Goal: Feedback & Contribution: Contribute content

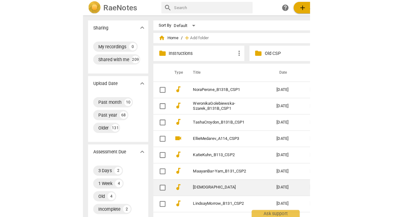
scroll to position [57, 0]
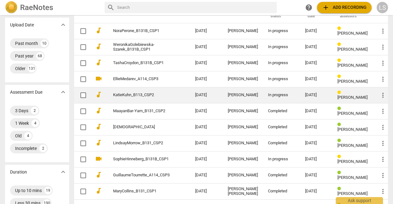
click at [223, 96] on div "[DATE]" at bounding box center [316, 95] width 22 height 5
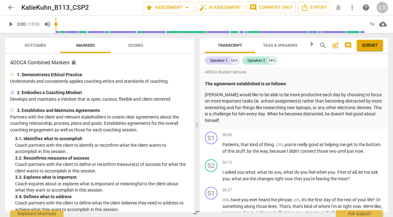
click at [11, 23] on span "play_arrow" at bounding box center [11, 24] width 8 height 8
click at [11, 23] on span "pause" at bounding box center [11, 24] width 8 height 8
type input "28"
click at [223, 166] on div "+" at bounding box center [349, 163] width 6 height 6
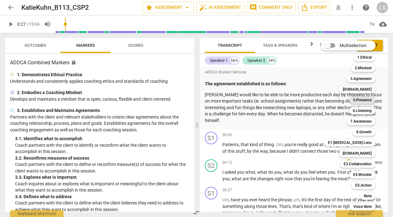
click at [223, 100] on b "5.Presence" at bounding box center [362, 100] width 19 height 8
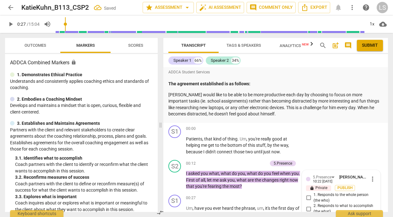
scroll to position [112, 0]
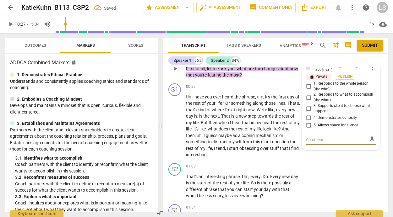
click at [223, 87] on input "1. Responds to the whole person (the who)" at bounding box center [309, 87] width 10 height 8
checkbox input "true"
click at [223, 118] on input "4. Demonstrates curiosity" at bounding box center [309, 118] width 10 height 8
checkbox input "true"
click at [223, 140] on textarea at bounding box center [336, 140] width 60 height 6
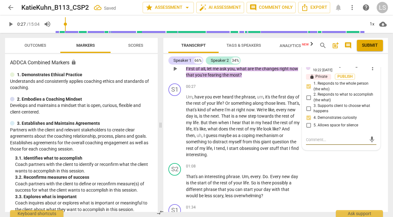
type textarea "W"
type textarea "Wh"
type textarea "Wha"
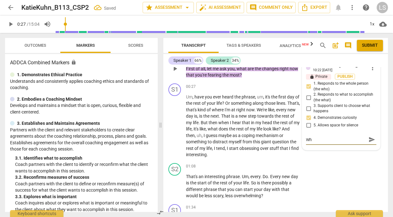
type textarea "Wha"
type textarea "What"
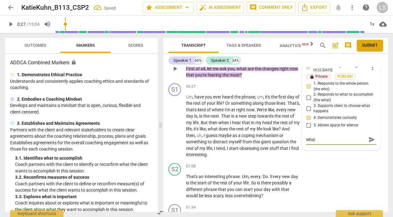
type textarea "What h"
type textarea "What he"
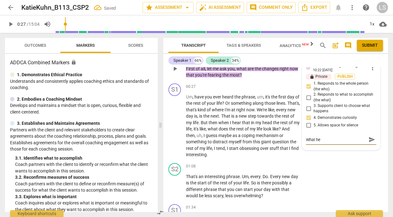
type textarea "What he"
type textarea "What he i"
type textarea "What he is"
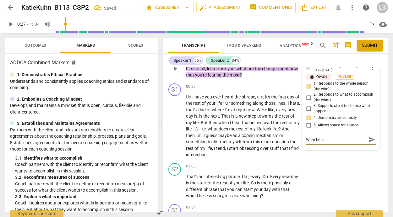
type textarea "What he is"
type textarea "What he is f"
type textarea "What he is fe"
type textarea "What he is fea"
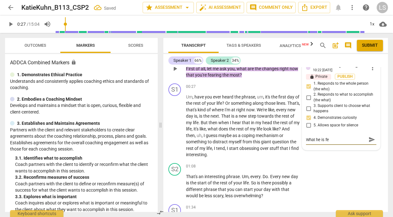
type textarea "What he is fea"
type textarea "What he is fear"
type textarea "What he is feari"
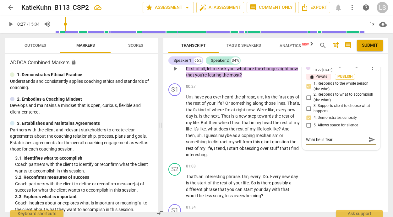
type textarea "What he is fearin"
type textarea "What he is fearing"
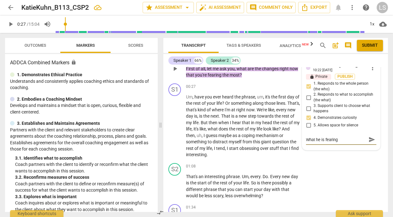
type textarea "What he is fearing"
type textarea "What he is fearing t"
type textarea "What he is fearing th"
type textarea "What he is fearing the"
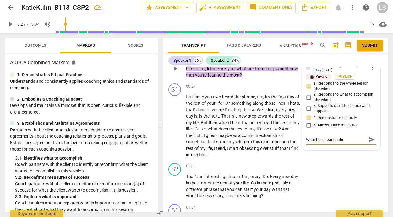
type textarea "What he is fearing the"
type textarea "What he is fearing the m"
type textarea "What he is fearing the mo"
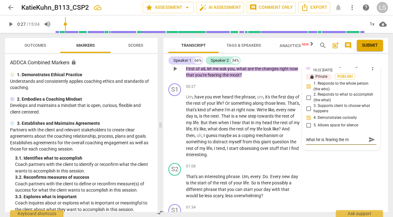
type textarea "What he is fearing the mo"
type textarea "What he is fearing the mos"
type textarea "What he is fearing the most"
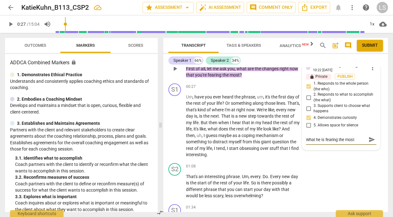
type textarea "What he is fearing the most."
click at [223, 139] on span "send" at bounding box center [372, 139] width 7 height 7
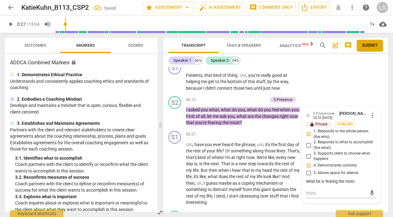
scroll to position [62, 0]
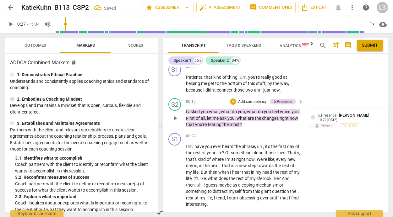
click at [223, 101] on p "Add competency" at bounding box center [253, 102] width 30 height 6
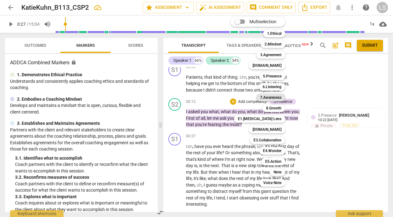
click at [223, 100] on b "7.Awareness" at bounding box center [270, 98] width 21 height 8
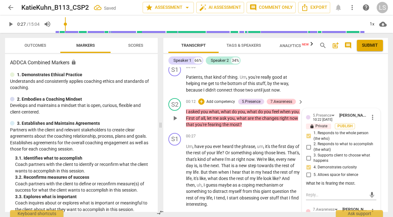
click at [223, 202] on div "5.[PERSON_NAME] 10:22 [DATE] more_vert lock Private Publish 1. Responds to the …" at bounding box center [341, 216] width 78 height 215
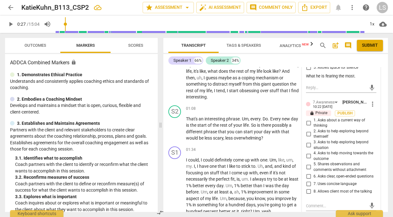
scroll to position [187, 0]
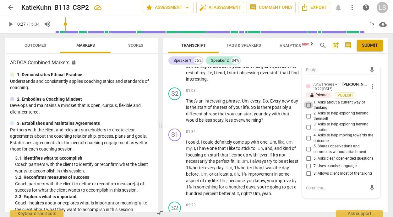
click at [223, 106] on input "1. Asks about a current way of thinking" at bounding box center [309, 106] width 10 height 8
checkbox input "true"
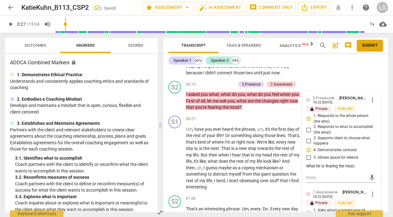
scroll to position [68, 0]
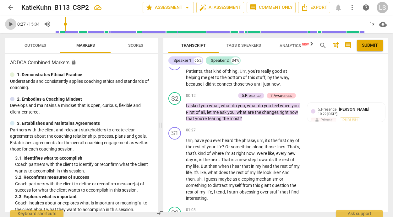
click at [11, 23] on span "play_arrow" at bounding box center [11, 24] width 8 height 8
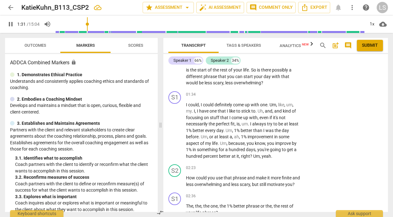
click at [11, 25] on span "pause" at bounding box center [11, 24] width 8 height 8
type input "92"
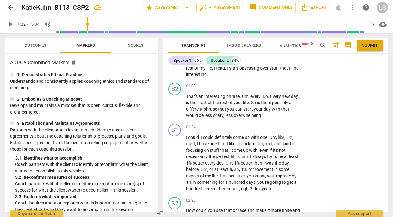
scroll to position [188, 0]
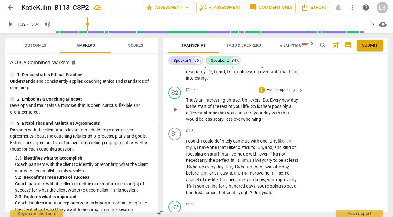
click at [223, 93] on p "Add competency" at bounding box center [281, 90] width 30 height 6
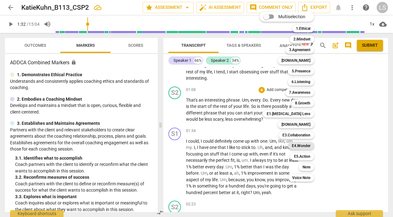
click at [223, 146] on b "E4.Wonder" at bounding box center [301, 146] width 19 height 8
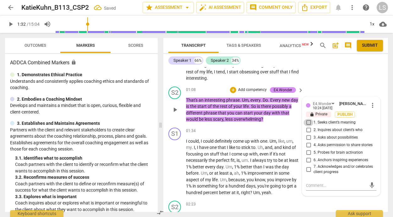
click at [223, 127] on input "1. Seeks client’s meaning" at bounding box center [309, 123] width 10 height 8
checkbox input "true"
click at [223, 142] on input "3. Asks about possibilities" at bounding box center [309, 138] width 10 height 8
checkbox input "true"
click at [223, 157] on input "5. Probes for brain activation" at bounding box center [309, 153] width 10 height 8
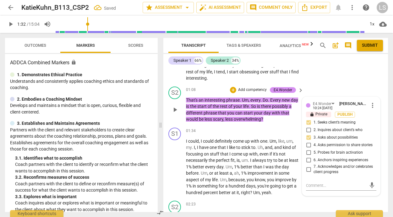
checkbox input "true"
click at [223, 93] on p "Add competency" at bounding box center [253, 90] width 30 height 6
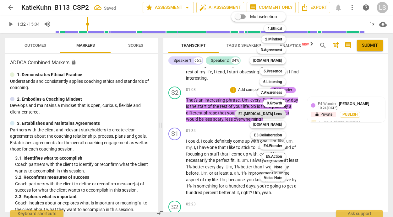
click at [223, 114] on b "E1.[MEDICAL_DATA] Lens" at bounding box center [261, 114] width 44 height 8
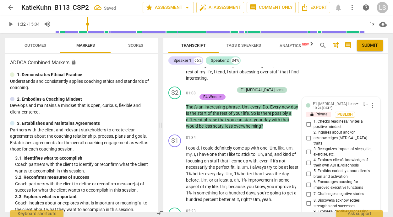
scroll to position [288, 0]
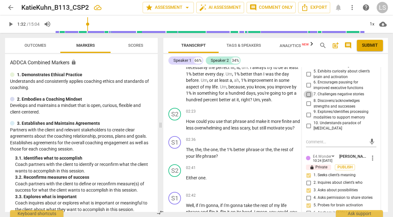
click at [223, 95] on input "7. Challenges negative stories" at bounding box center [309, 95] width 10 height 8
checkbox input "true"
click at [223, 125] on input "10. Understands paradox of [MEDICAL_DATA]" at bounding box center [309, 126] width 10 height 8
checkbox input "true"
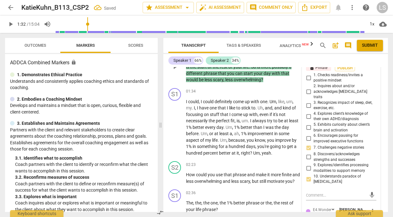
scroll to position [234, 0]
click at [223, 96] on input "2. Inquires about and/or acknowledges [MEDICAL_DATA] traits" at bounding box center [309, 92] width 10 height 8
checkbox input "true"
click at [223, 194] on textarea at bounding box center [336, 196] width 60 height 6
type textarea "W"
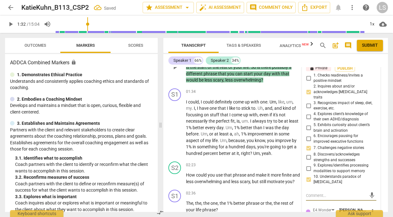
type textarea "W"
type textarea "Wo"
type textarea "Won"
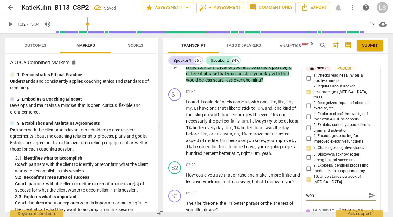
type textarea "Wond"
type textarea "Wonde"
type textarea "Wonder"
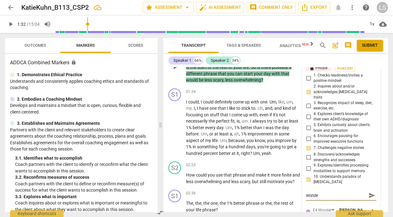
type textarea "Wonder"
type textarea "Wonderf"
type textarea "Wonderfu"
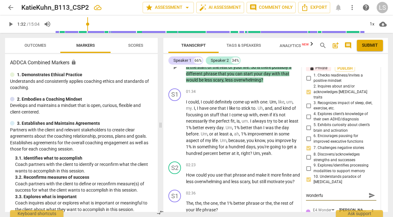
type textarea "Wonderful"
type textarea "Wonderful t"
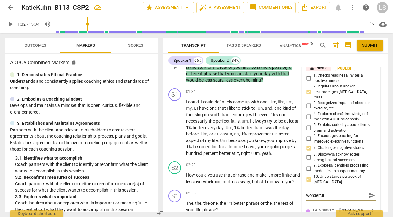
type textarea "Wonderful t"
type textarea "Wonderful th"
type textarea "Wonderful tha"
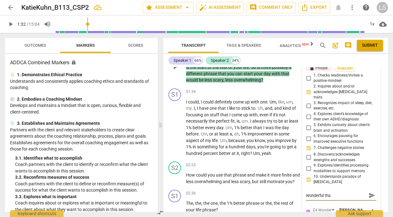
type textarea "Wonderful that"
type textarea "Wonderful that y"
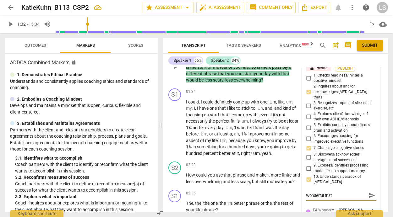
type textarea "Wonderful that y"
type textarea "Wonderful that yo"
type textarea "Wonderful that you"
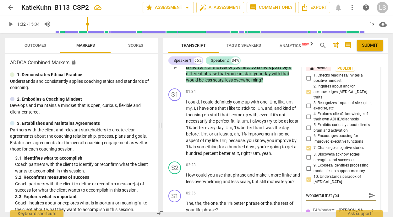
type textarea "Wonderful that you p"
type textarea "Wonderful that you pi"
type textarea "Wonderful that you pic"
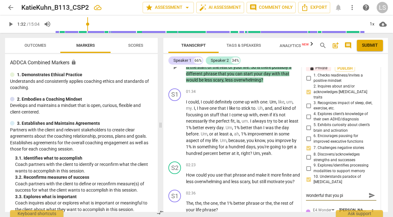
type textarea "Wonderful that you pic"
type textarea "Wonderful that you pick"
type textarea "Wonderful that you picke"
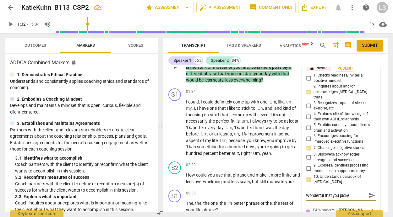
type textarea "Wonderful that you picked"
type textarea "Wonderful that you picked u"
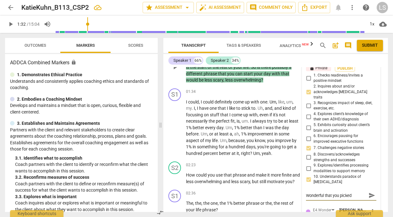
type textarea "Wonderful that you picked u"
type textarea "Wonderful that you picked up"
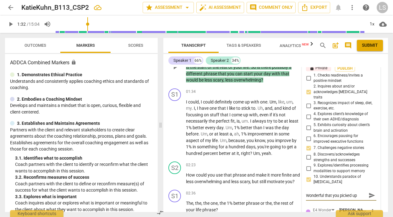
type textarea "Wonderful that you picked up o"
type textarea "Wonderful that you picked up on"
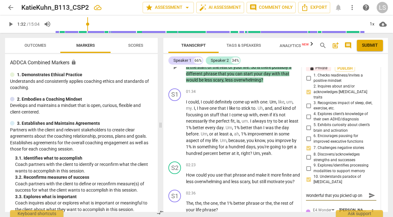
type textarea "Wonderful that you picked up on"
type textarea "Wonderful that you picked up on t"
type textarea "Wonderful that you picked up on th"
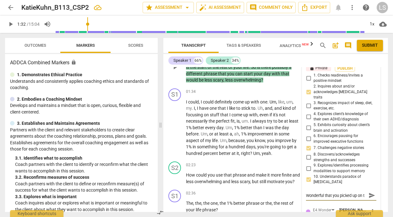
type textarea "Wonderful that you picked up on th"
type textarea "Wonderful that you picked up on the"
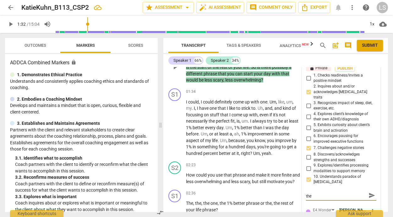
type textarea "Wonderful that you picked up on the o"
type textarea "Wonderful that you picked up on the ov"
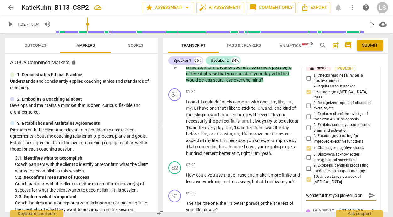
type textarea "Wonderful that you picked up on the ove"
type textarea "Wonderful that you picked up on the over"
type textarea "Wonderful that you picked up on the overw"
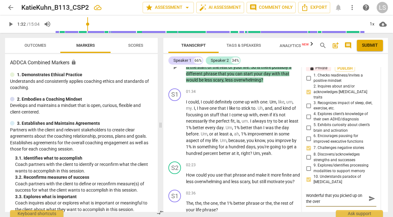
type textarea "Wonderful that you picked up on the overw"
type textarea "Wonderful that you picked up on the overwh"
type textarea "Wonderful that you picked up on the overwhe"
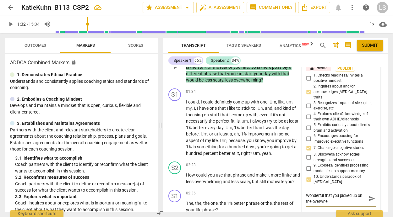
type textarea "Wonderful that you picked up on the overwhel"
type textarea "Wonderful that you picked up on the overwhelm"
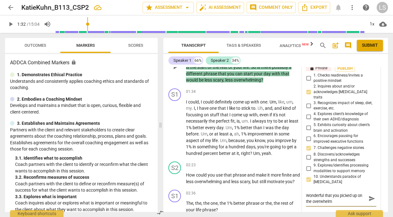
type textarea "Wonderful that you picked up on the overwhelm"
type textarea "Wonderful that you picked up on the overwhelm t"
type textarea "Wonderful that you picked up on the overwhelm th"
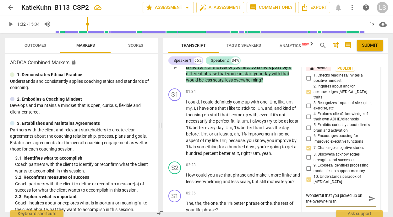
type textarea "Wonderful that you picked up on the overwhelm tha"
type textarea "Wonderful that you picked up on the overwhelm that"
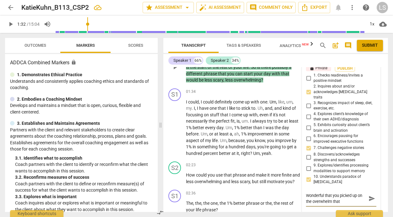
type textarea "Wonderful that you picked up on the overwhelm that"
type textarea "Wonderful that you picked up on the overwhelm that t"
type textarea "Wonderful that you picked up on the overwhelm that th"
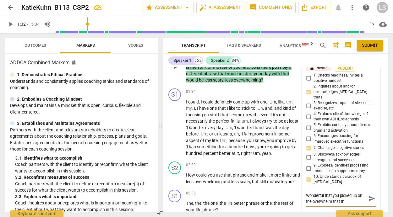
type textarea "Wonderful that you picked up on the overwhelm that tho"
type textarea "Wonderful that you picked up on the overwhelm that [PERSON_NAME]"
type textarea "Wonderful that you picked up on the overwhelm that those"
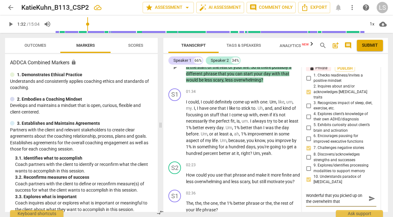
type textarea "Wonderful that you picked up on the overwhelm that those"
type textarea "Wonderful that you picked up on the overwhelm that those w"
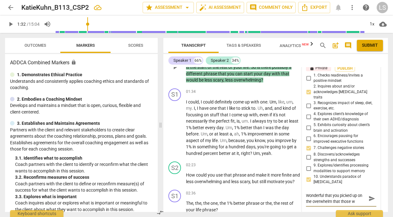
type textarea "Wonderful that you picked up on the overwhelm that those wo"
type textarea "Wonderful that you picked up on the overwhelm that those wor"
type textarea "Wonderful that you picked up on the overwhelm that those word"
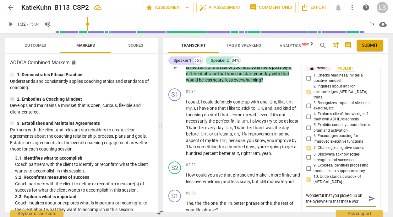
type textarea "Wonderful that you picked up on the overwhelm that those word"
type textarea "Wonderful that you picked up on the overwhelm that those words"
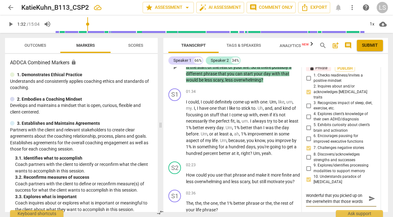
type textarea "Wonderful that you picked up on the overwhelm that those words w"
type textarea "Wonderful that you picked up on the overwhelm that those words we"
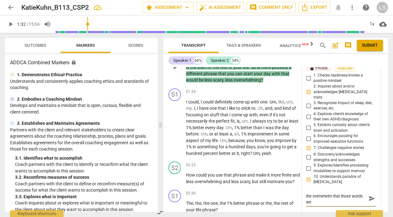
type textarea "Wonderful that you picked up on the overwhelm that those words wer"
type textarea "Wonderful that you picked up on the overwhelm that those words were"
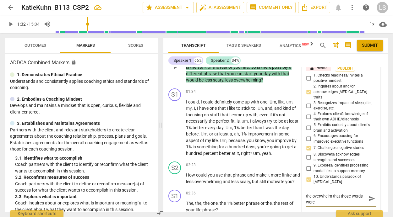
type textarea "Wonderful that you picked up on the overwhelm that those words were"
type textarea "Wonderful that you picked up on the overwhelm that those words were c"
click at [223, 199] on span "send" at bounding box center [372, 201] width 7 height 7
click at [11, 25] on span "play_arrow" at bounding box center [11, 24] width 8 height 8
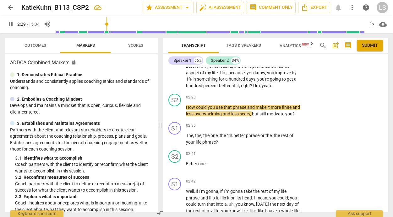
scroll to position [310, 0]
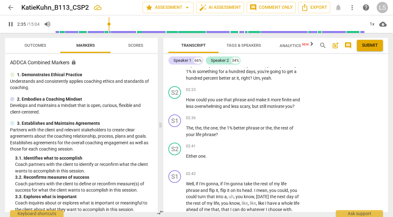
click at [13, 25] on span "pause" at bounding box center [11, 24] width 8 height 8
click at [223, 93] on p "Add competency" at bounding box center [281, 90] width 30 height 6
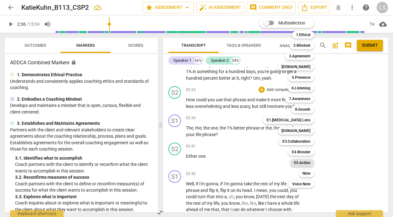
click at [223, 162] on b "E5.Action" at bounding box center [302, 163] width 16 height 8
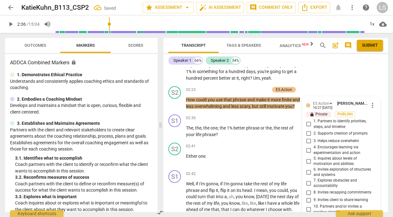
scroll to position [409, 0]
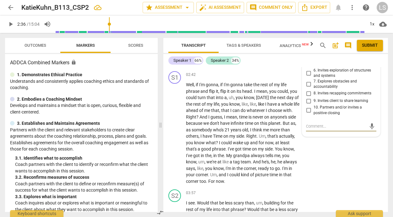
click at [223, 88] on input "7. Explores obstacles and accountability" at bounding box center [309, 84] width 10 height 8
click at [223, 66] on input "5. Inquires about levels of motivation and abilities" at bounding box center [309, 62] width 10 height 8
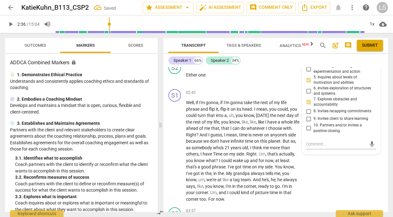
scroll to position [373, 0]
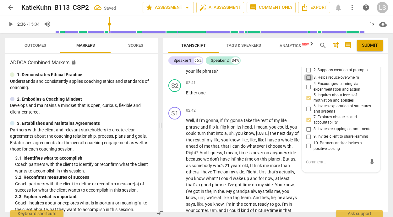
click at [223, 81] on input "3. Helps reduce overwhelm" at bounding box center [309, 78] width 10 height 8
click at [223, 74] on input "2. Supports creation of prompts" at bounding box center [309, 70] width 10 height 8
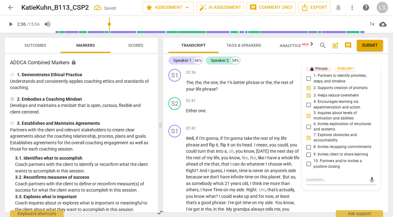
scroll to position [338, 0]
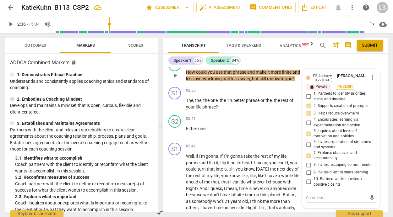
click at [223, 65] on p "Add competency" at bounding box center [255, 63] width 30 height 6
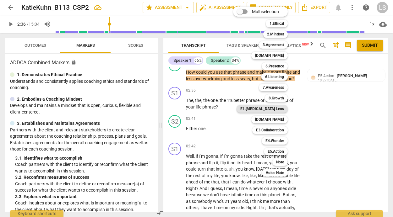
click at [223, 109] on b "E1.[MEDICAL_DATA] Lens" at bounding box center [262, 109] width 44 height 8
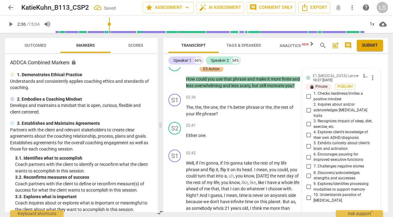
scroll to position [416, 0]
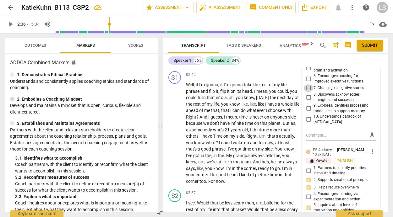
click at [223, 92] on input "7. Challenges negative stories" at bounding box center [309, 89] width 10 height 8
click at [223, 72] on input "5. Exhibits curiosity about client’s brain and activation" at bounding box center [309, 68] width 10 height 8
click at [223, 139] on textarea at bounding box center [336, 136] width 60 height 6
click at [223, 139] on span "send" at bounding box center [372, 135] width 7 height 7
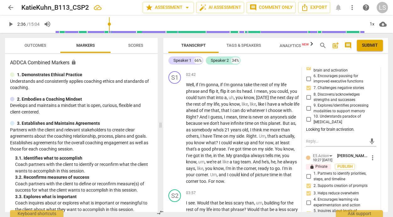
click at [11, 24] on span "play_arrow" at bounding box center [11, 24] width 8 height 8
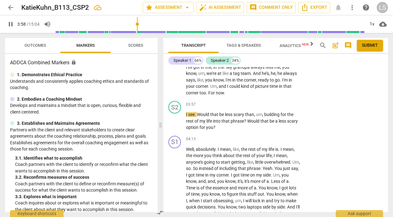
scroll to position [507, 0]
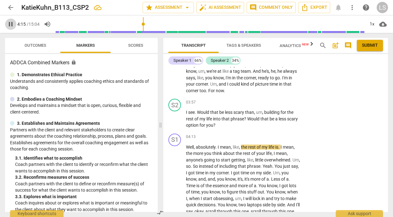
click at [10, 25] on span "pause" at bounding box center [11, 24] width 8 height 8
click at [223, 106] on p "Add competency" at bounding box center [281, 103] width 30 height 6
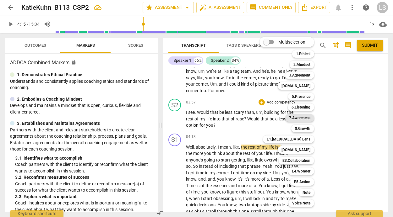
click at [223, 118] on b "7.Awareness" at bounding box center [299, 118] width 21 height 8
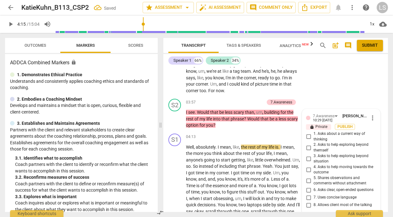
scroll to position [610, 0]
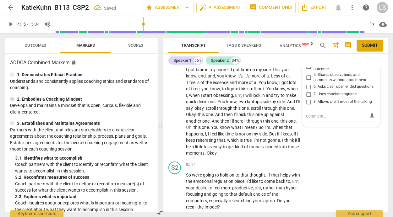
click at [223, 98] on input "7. Uses concise language" at bounding box center [309, 95] width 10 height 8
click at [223, 91] on input "6. Asks clear, open-ended questions" at bounding box center [309, 87] width 10 height 8
click at [223, 119] on textarea at bounding box center [336, 116] width 60 height 6
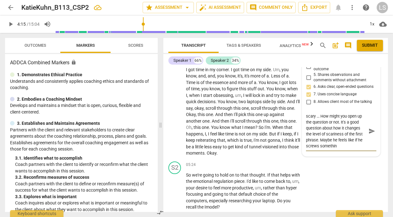
scroll to position [11, 0]
click at [223, 138] on span "send" at bounding box center [372, 134] width 7 height 7
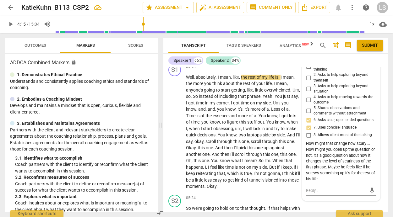
scroll to position [573, 0]
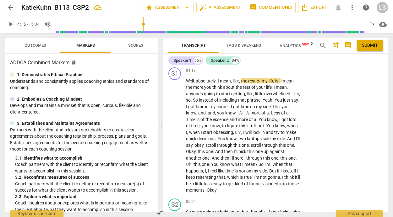
click at [11, 23] on span "play_arrow" at bounding box center [11, 24] width 8 height 8
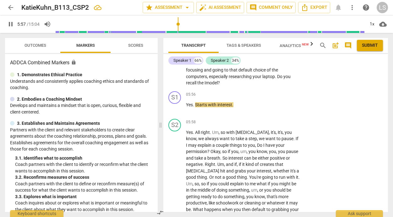
click at [10, 23] on span "pause" at bounding box center [11, 24] width 8 height 8
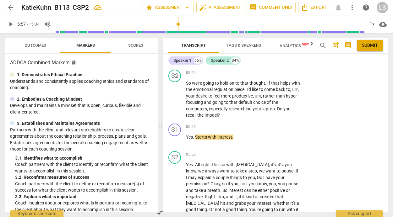
scroll to position [699, 0]
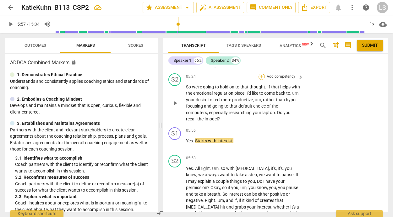
click at [223, 80] on div "+" at bounding box center [262, 77] width 6 height 6
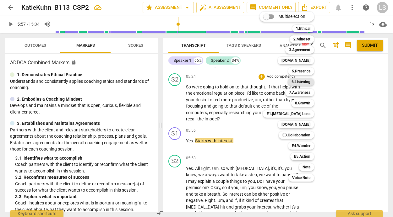
click at [223, 80] on div "6.Listening" at bounding box center [301, 82] width 26 height 8
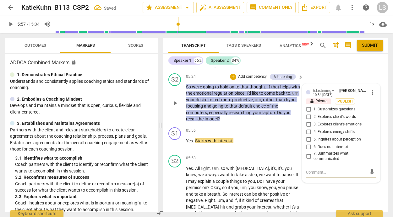
click at [223, 121] on input "2. Explores client's words" at bounding box center [309, 117] width 10 height 8
click at [223, 113] on input "1. Customizes questions" at bounding box center [309, 110] width 10 height 8
click at [223, 176] on textarea at bounding box center [336, 173] width 60 height 6
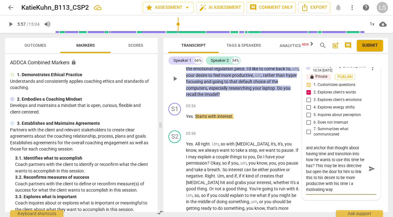
scroll to position [724, 0]
click at [223, 172] on span "send" at bounding box center [372, 168] width 7 height 7
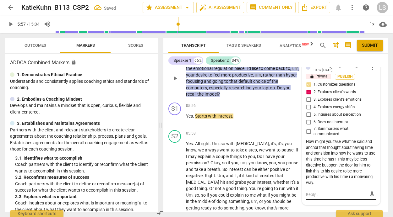
scroll to position [0, 0]
click at [223, 55] on p "Add competency" at bounding box center [253, 52] width 30 height 6
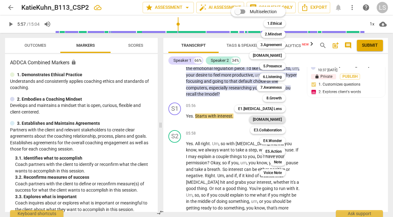
click at [223, 120] on b "[DOMAIN_NAME]" at bounding box center [267, 120] width 29 height 8
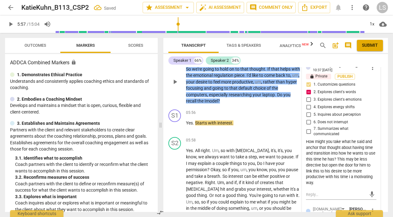
click at [223, 186] on div "How might you take what he said and anchor that thought about having time and t…" at bounding box center [341, 162] width 70 height 47
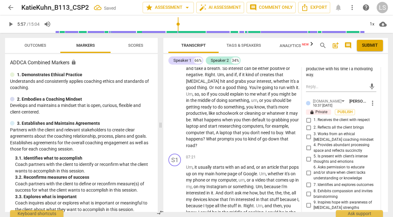
scroll to position [849, 0]
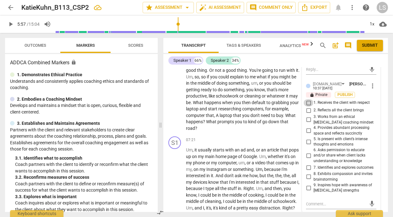
click at [223, 107] on input "1. Receives the client with respect" at bounding box center [309, 103] width 10 height 8
click at [223, 172] on input "7. Identifies and explores outcomes" at bounding box center [309, 168] width 10 height 8
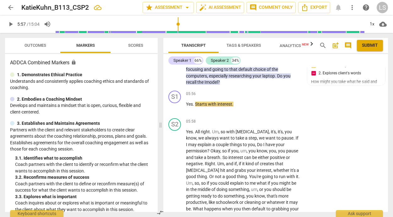
scroll to position [729, 0]
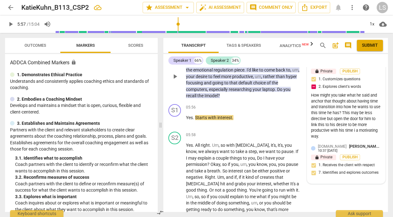
click at [223, 180] on div "[DOMAIN_NAME] [PERSON_NAME] 10:37 [DATE] lock Private Publish 1. Receives the c…" at bounding box center [346, 162] width 70 height 36
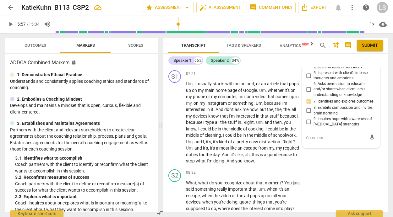
scroll to position [926, 0]
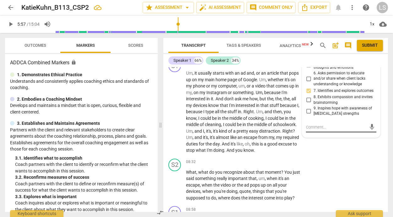
click at [223, 130] on textarea at bounding box center [336, 127] width 60 height 6
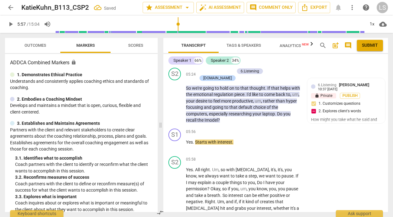
scroll to position [702, 0]
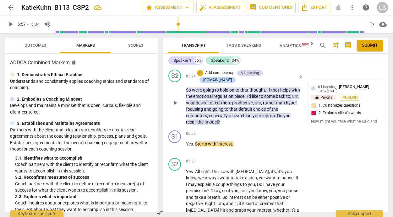
click at [223, 76] on p "Add competency" at bounding box center [220, 73] width 30 height 6
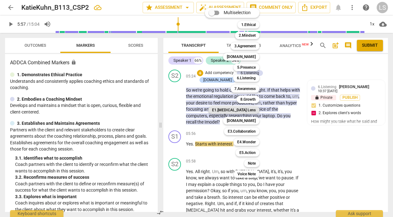
click at [223, 109] on b "E1.[MEDICAL_DATA] Lens" at bounding box center [234, 111] width 44 height 8
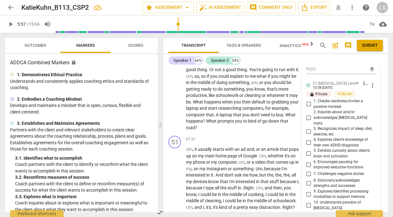
scroll to position [864, 0]
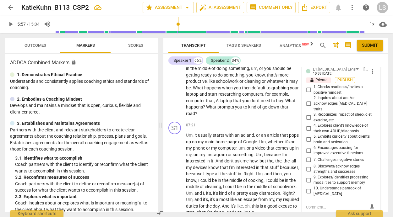
click at [223, 144] on input "5. Exhibits curiosity about client’s brain and activation" at bounding box center [309, 140] width 10 height 8
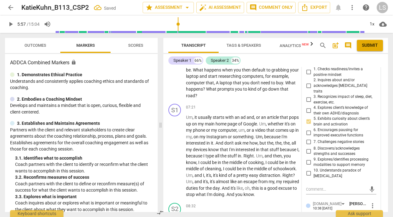
scroll to position [900, 0]
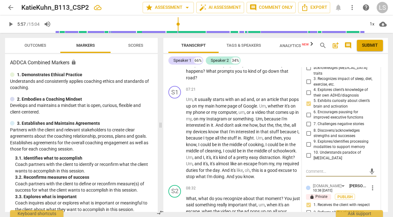
click at [223, 175] on textarea at bounding box center [336, 172] width 60 height 6
click at [223, 175] on span "send" at bounding box center [372, 171] width 7 height 7
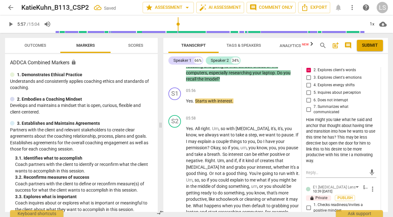
scroll to position [741, 0]
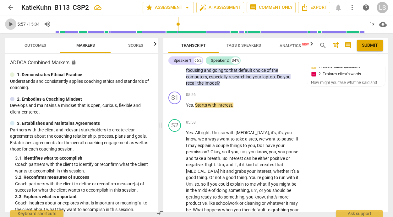
click at [10, 24] on span "play_arrow" at bounding box center [11, 24] width 8 height 8
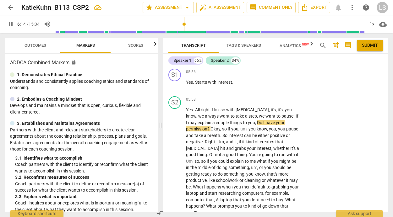
scroll to position [770, 0]
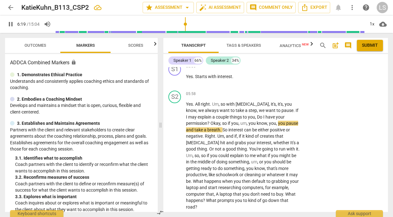
click at [11, 24] on span "pause" at bounding box center [11, 24] width 8 height 8
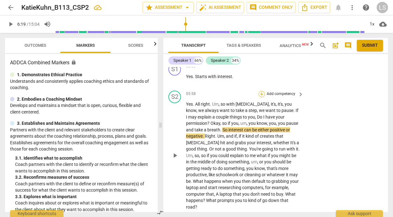
click at [223, 97] on div "+" at bounding box center [262, 94] width 6 height 6
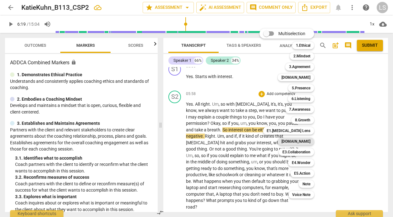
click at [223, 142] on b "[DOMAIN_NAME]" at bounding box center [296, 142] width 29 height 8
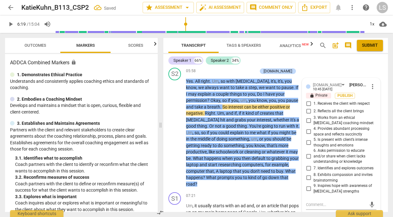
scroll to position [882, 0]
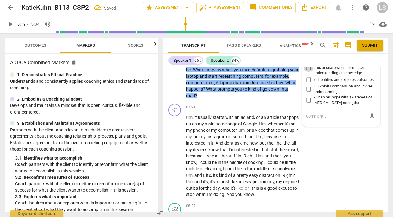
click at [223, 72] on input "6. Asks permission to educate and/or share when client lacks understanding or k…" at bounding box center [309, 68] width 10 height 8
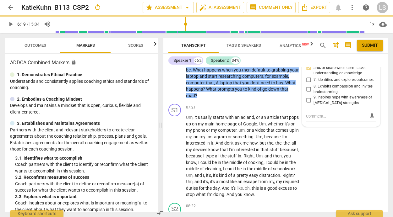
click at [223, 119] on textarea at bounding box center [336, 116] width 60 height 6
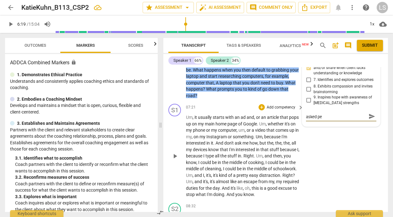
scroll to position [0, 0]
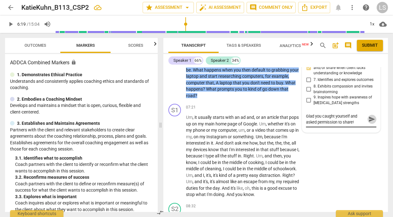
click at [223, 123] on span "send" at bounding box center [372, 119] width 7 height 7
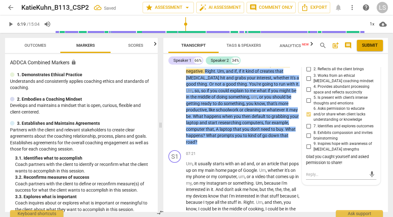
scroll to position [829, 0]
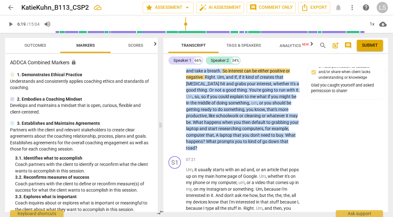
click at [11, 22] on span "play_arrow" at bounding box center [11, 24] width 8 height 8
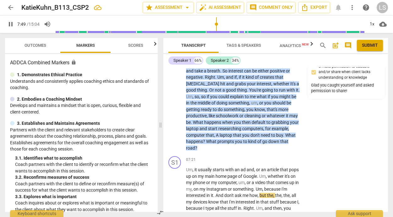
scroll to position [974, 0]
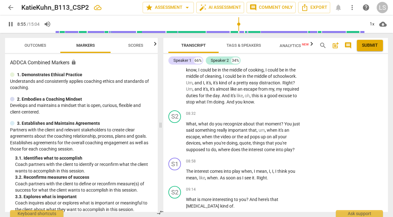
click at [10, 23] on span "pause" at bounding box center [11, 24] width 8 height 8
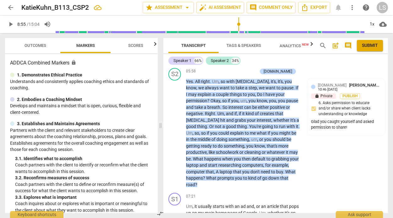
scroll to position [795, 0]
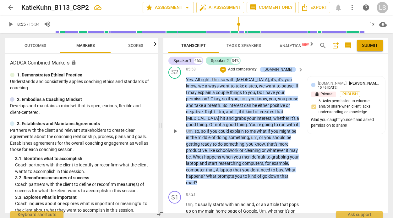
click at [223, 72] on p "Add competency" at bounding box center [243, 70] width 30 height 6
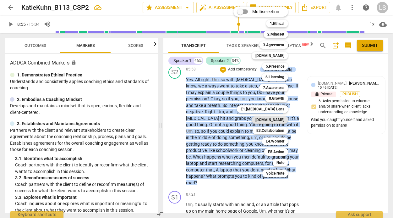
click at [223, 120] on b "[DOMAIN_NAME]" at bounding box center [270, 120] width 29 height 8
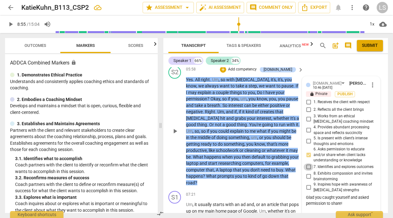
click at [223, 171] on input "7. Identifies and explores outcomes" at bounding box center [309, 167] width 10 height 8
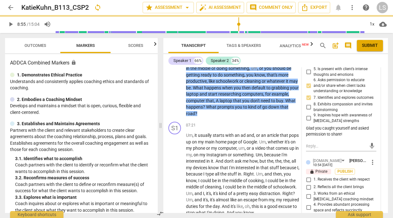
scroll to position [867, 0]
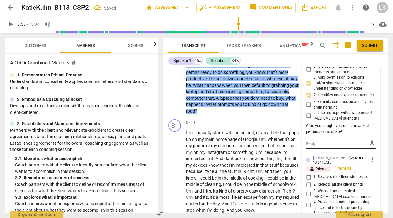
click at [223, 146] on textarea at bounding box center [336, 143] width 60 height 6
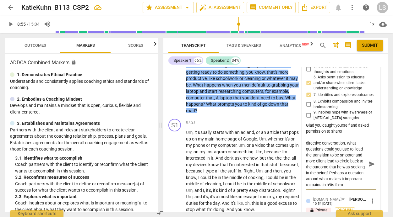
scroll to position [17, 0]
click at [223, 188] on textarea "This transition turned into a more directive conversation. What questions could…" at bounding box center [336, 164] width 60 height 48
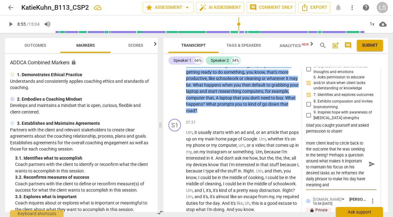
scroll to position [35, 0]
